Goal: Task Accomplishment & Management: Manage account settings

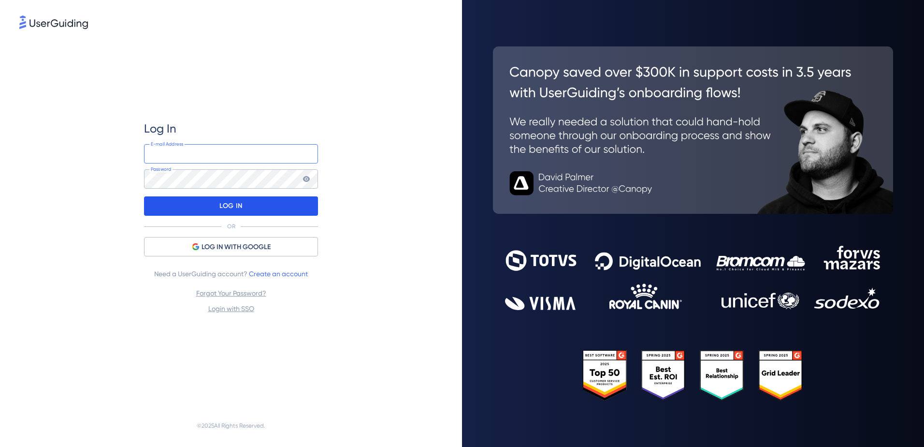
type input "[EMAIL_ADDRESS][DOMAIN_NAME]"
click at [277, 201] on div "LOG IN" at bounding box center [231, 205] width 174 height 19
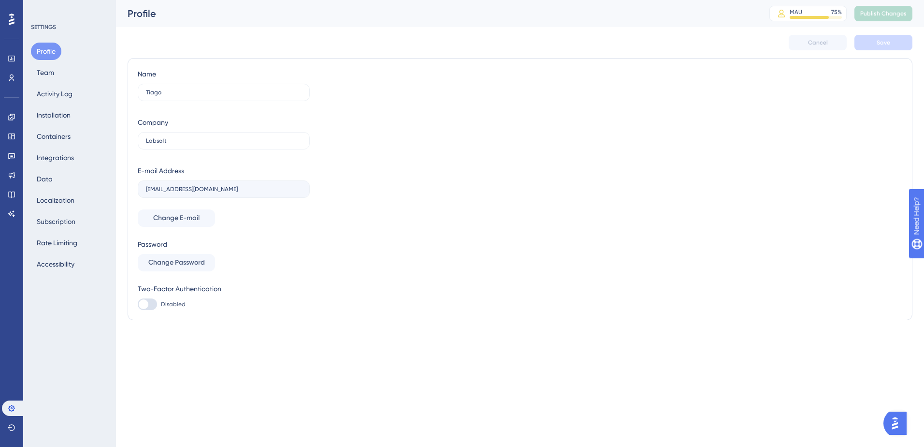
click at [84, 298] on div "SETTINGS Profile Team Activity Log Installation Containers Integrations Data Lo…" at bounding box center [69, 223] width 93 height 447
click at [15, 116] on icon at bounding box center [11, 117] width 6 height 6
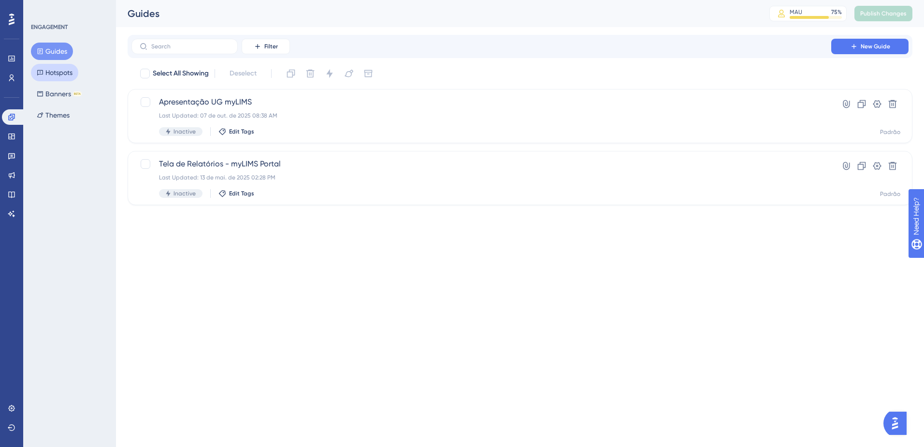
click at [64, 76] on button "Hotspots" at bounding box center [54, 72] width 47 height 17
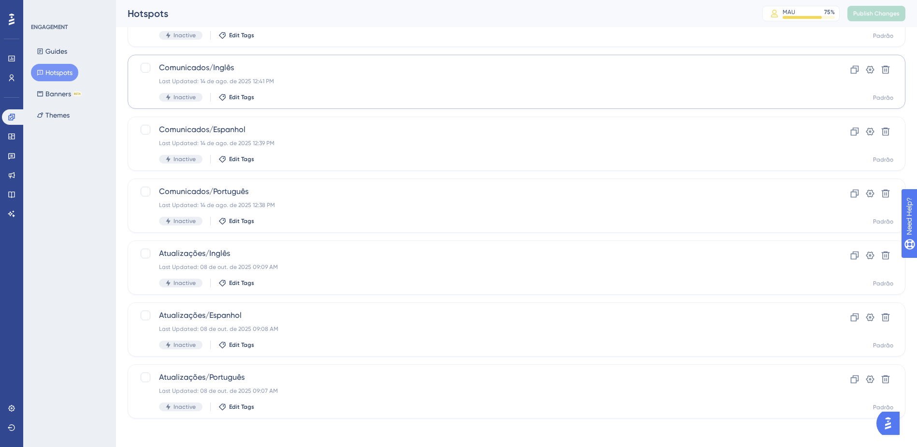
scroll to position [222, 0]
click at [55, 69] on button "Hotspots" at bounding box center [54, 72] width 47 height 17
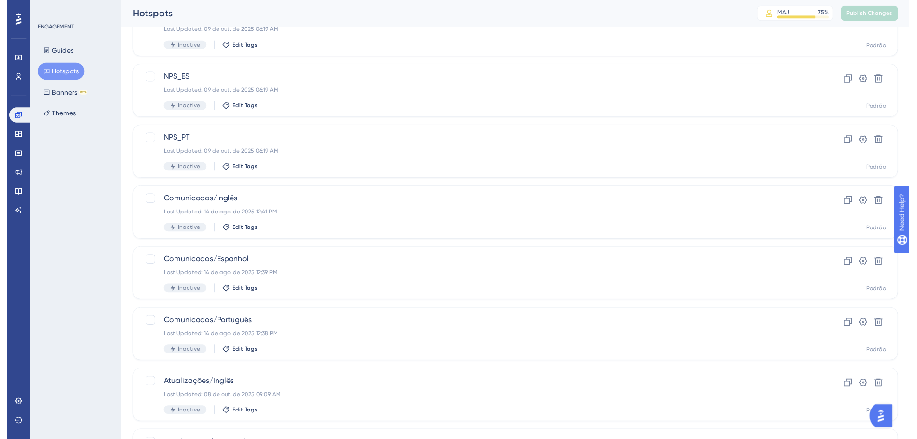
scroll to position [0, 0]
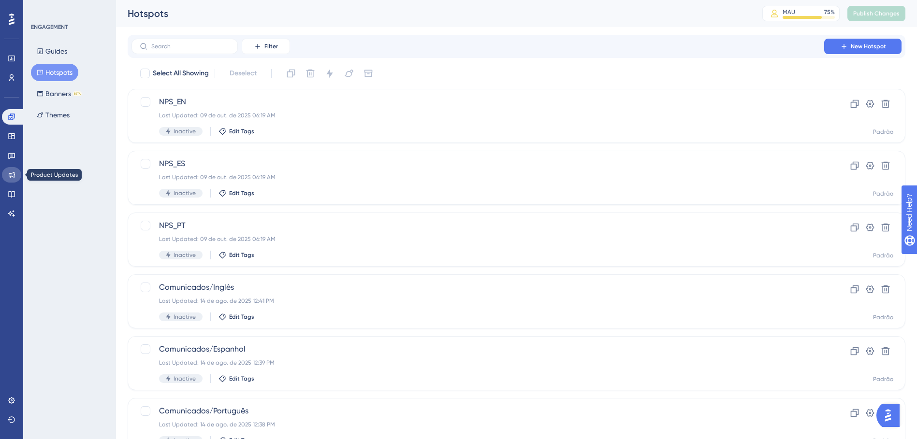
click at [14, 176] on icon at bounding box center [12, 175] width 6 height 6
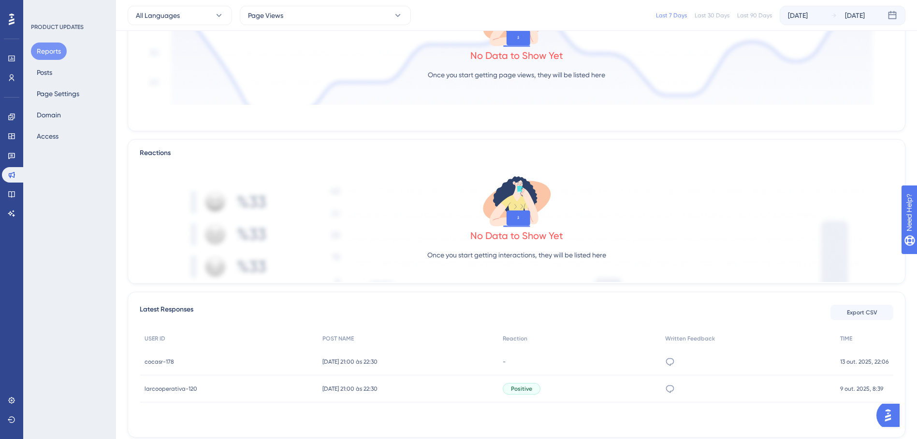
scroll to position [155, 0]
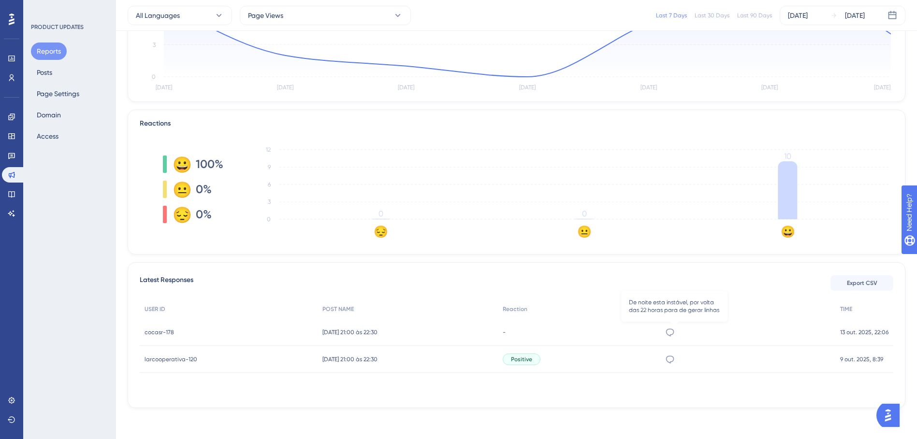
click at [675, 331] on icon at bounding box center [670, 333] width 10 height 10
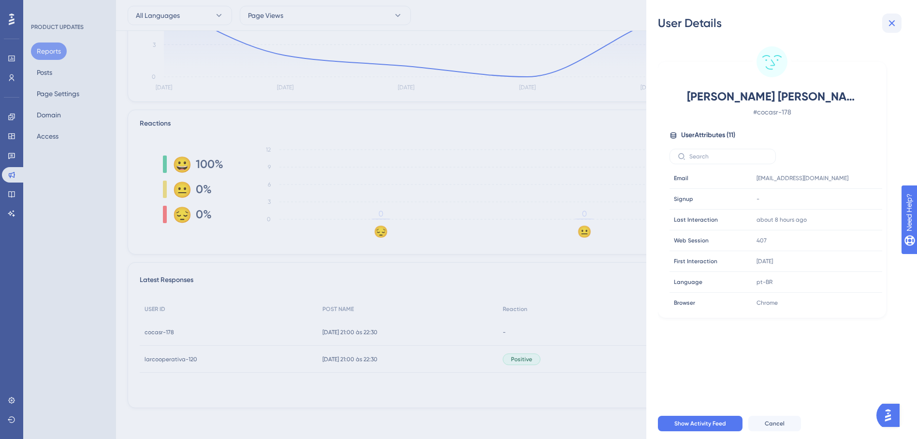
click at [887, 24] on icon at bounding box center [892, 23] width 12 height 12
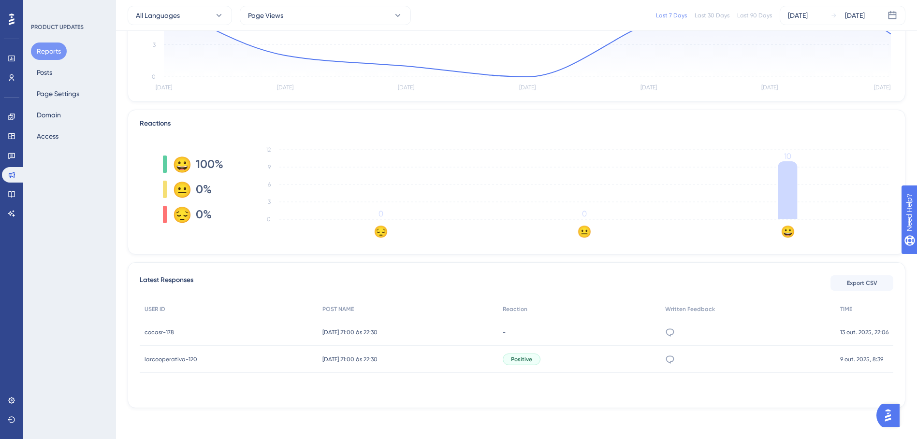
click at [50, 362] on div "PRODUCT UPDATES Reports Posts Page Settings Domain Access" at bounding box center [69, 219] width 93 height 439
click at [61, 385] on div "PRODUCT UPDATES Reports Posts Page Settings Domain Access" at bounding box center [69, 219] width 93 height 439
click at [181, 360] on span "larcooperativa-120" at bounding box center [171, 360] width 53 height 8
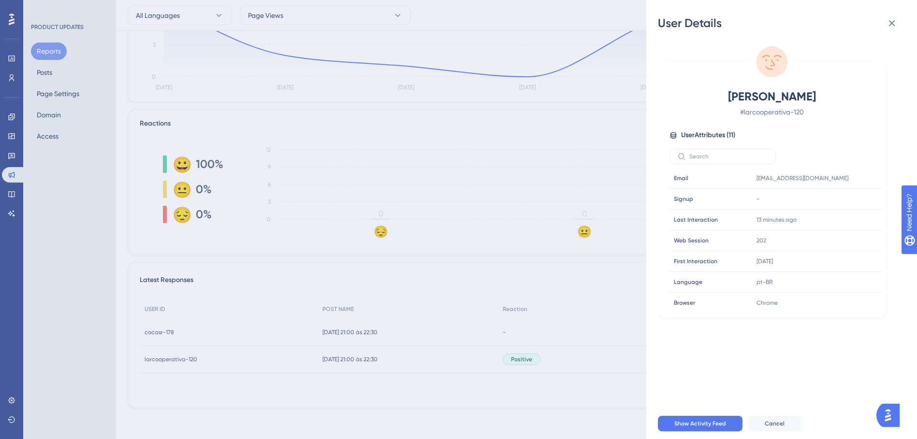
click at [78, 366] on div "User Details [PERSON_NAME] # larcooperativa-120 User Attributes ( 11 ) Email Em…" at bounding box center [458, 219] width 917 height 439
